Goal: Transaction & Acquisition: Purchase product/service

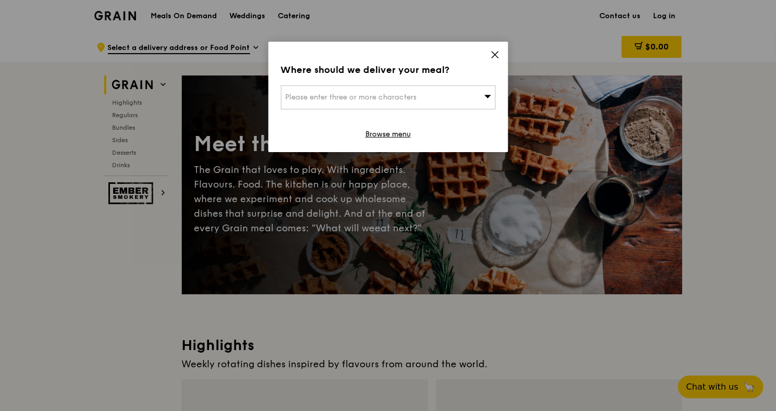
click at [498, 55] on icon at bounding box center [494, 54] width 9 height 9
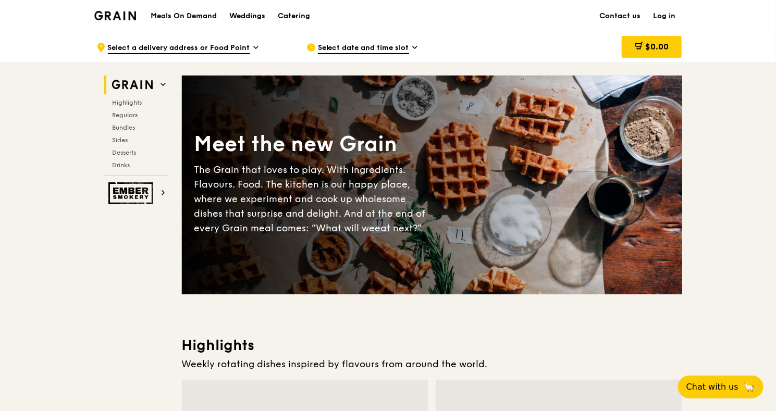
click at [402, 51] on span "Select date and time slot" at bounding box center [363, 48] width 91 height 11
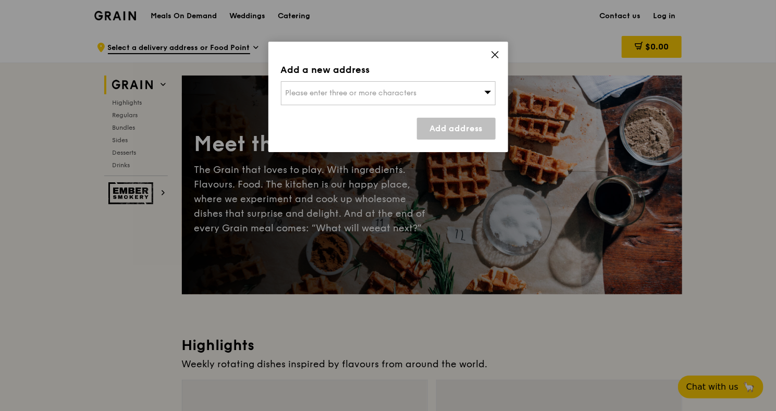
click at [493, 55] on icon at bounding box center [494, 54] width 9 height 9
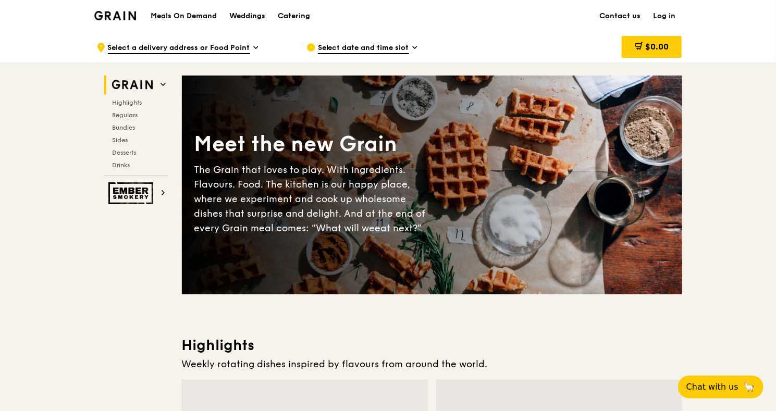
click at [233, 51] on span "Select a delivery address or Food Point" at bounding box center [179, 48] width 142 height 11
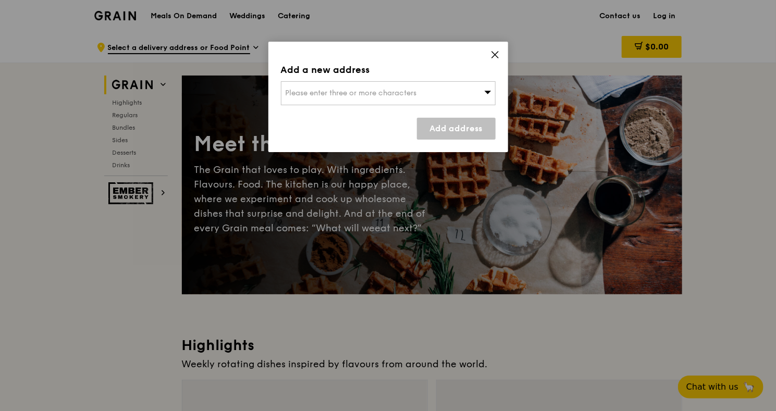
click at [385, 96] on span "Please enter three or more characters" at bounding box center [351, 93] width 131 height 9
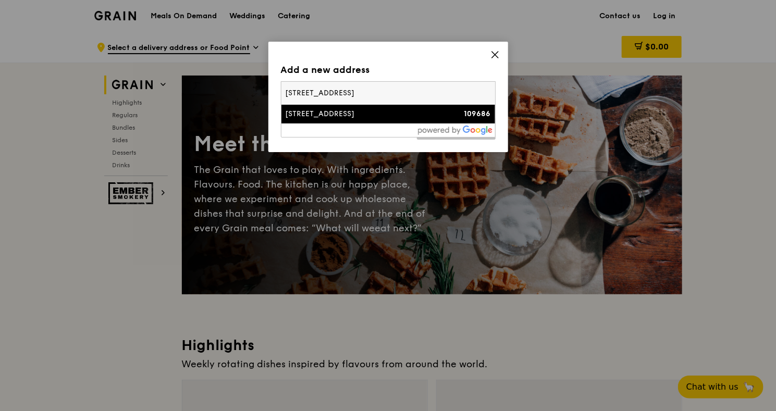
type input "[STREET_ADDRESS]"
click at [354, 116] on div "[STREET_ADDRESS]" at bounding box center [363, 114] width 154 height 10
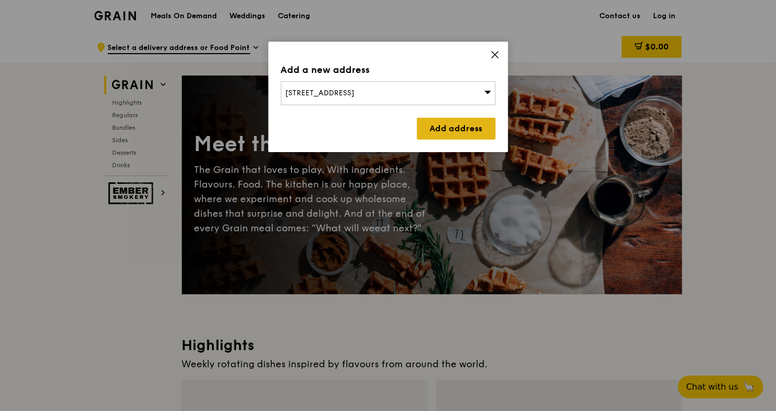
click at [427, 123] on link "Add address" at bounding box center [456, 129] width 79 height 22
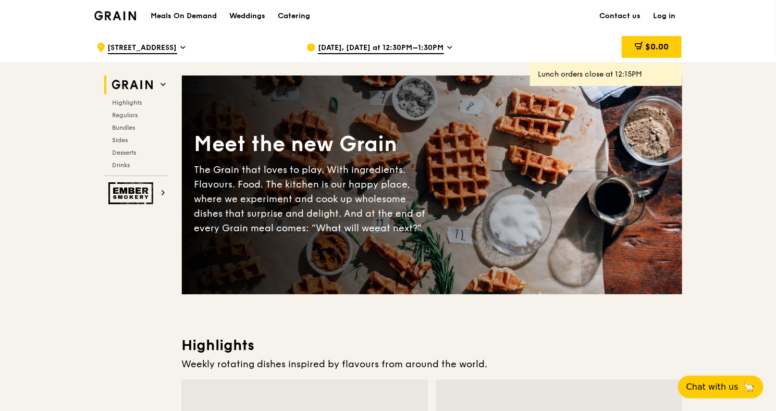
click at [382, 47] on span "[DATE], [DATE] at 12:30PM–1:30PM" at bounding box center [381, 48] width 126 height 11
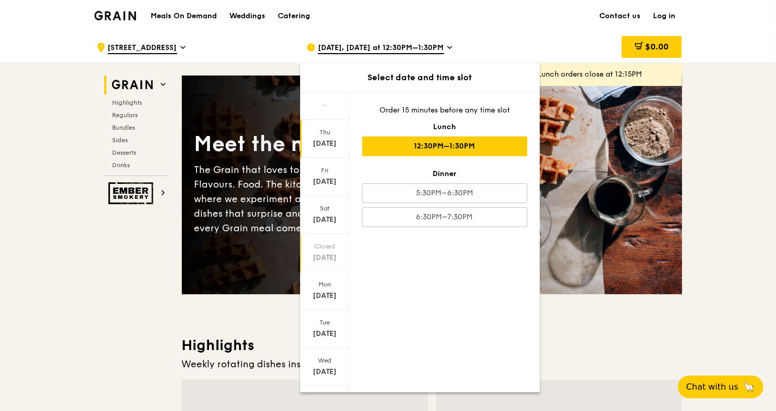
scroll to position [18, 0]
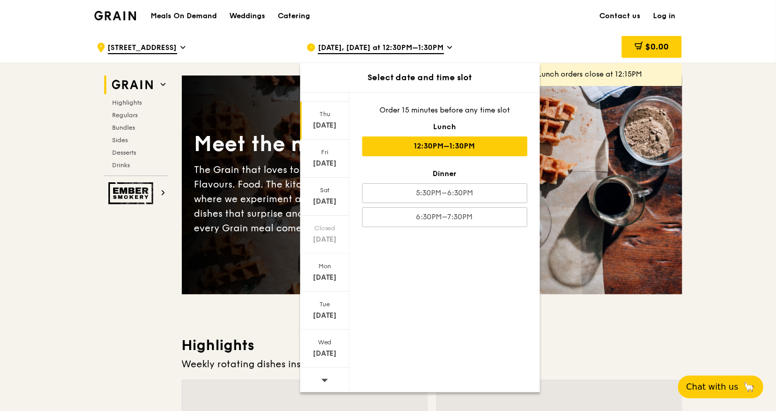
click at [322, 373] on span at bounding box center [324, 380] width 7 height 24
click at [325, 359] on div "[DATE]" at bounding box center [324, 349] width 49 height 38
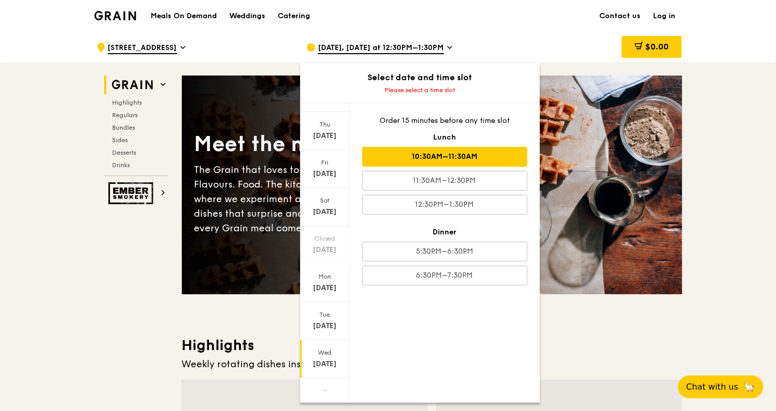
click at [456, 160] on div "10:30AM–11:30AM" at bounding box center [444, 157] width 165 height 20
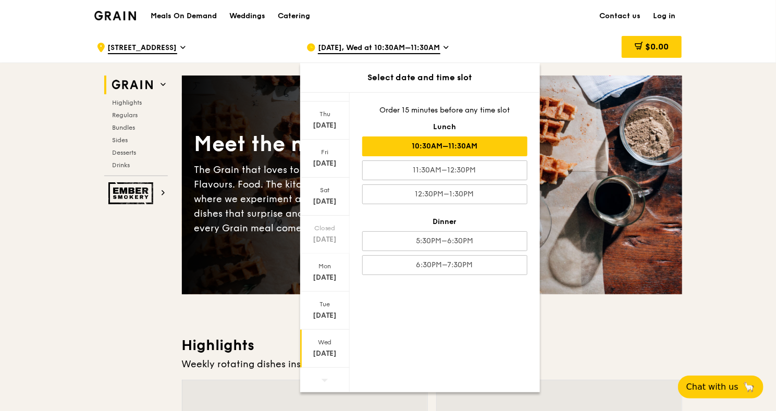
click at [576, 115] on div "Meet the new Grain The Grain that loves to play. With ingredients. Flavours. Fo…" at bounding box center [432, 185] width 500 height 219
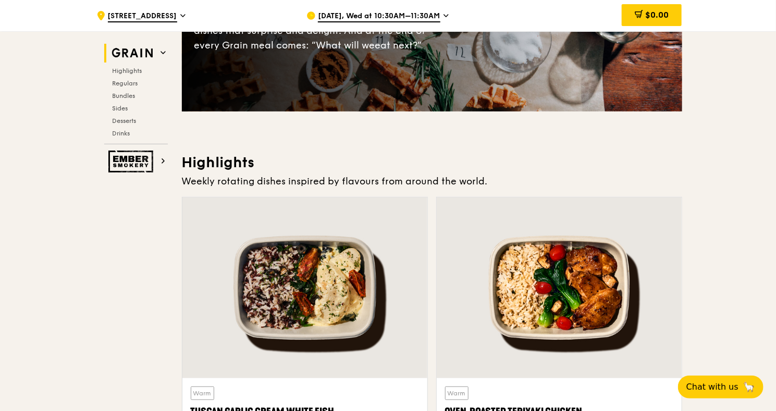
scroll to position [345, 0]
